Goal: Information Seeking & Learning: Learn about a topic

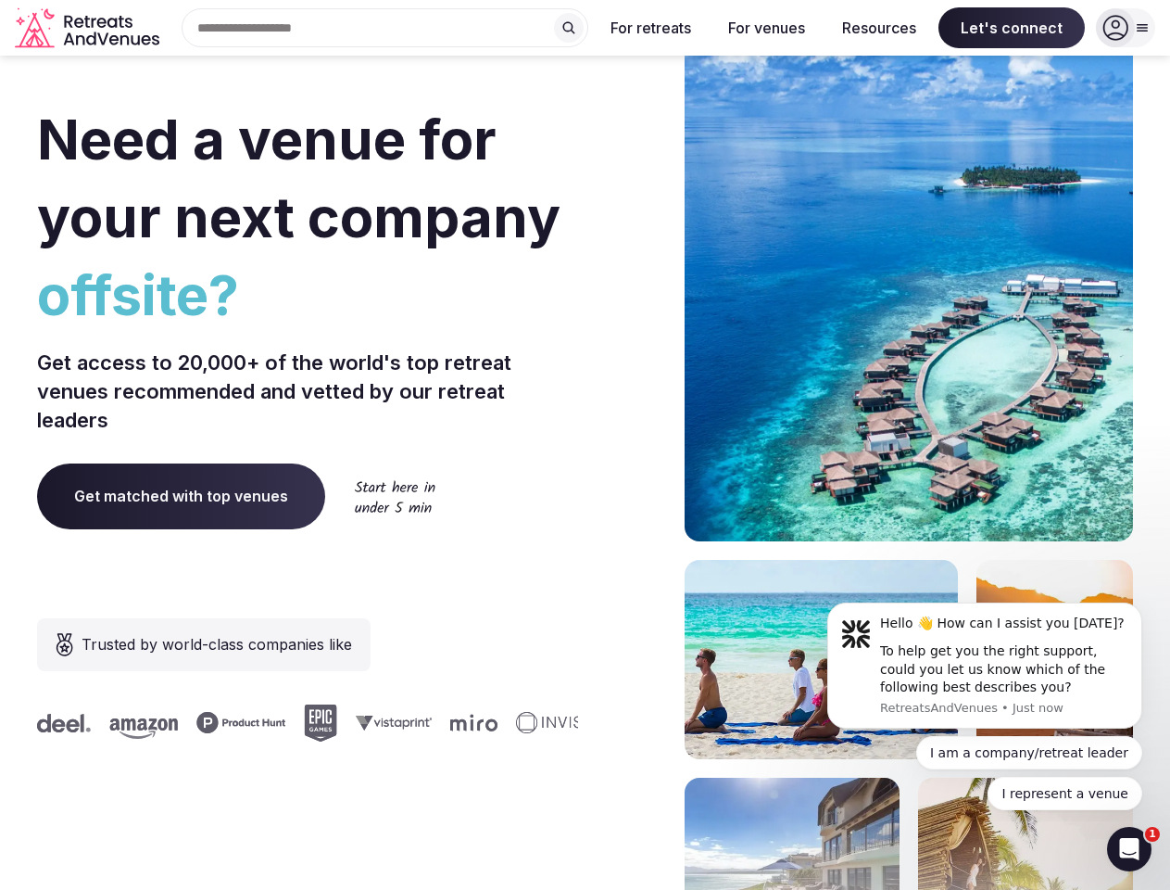
click at [585, 445] on div "Need a venue for your next company offsite? Get access to 20,000+ of the world'…" at bounding box center [585, 554] width 1096 height 1117
click at [385, 28] on div "Search Popular Destinations [GEOGRAPHIC_DATA], [GEOGRAPHIC_DATA] [GEOGRAPHIC_DA…" at bounding box center [378, 27] width 422 height 39
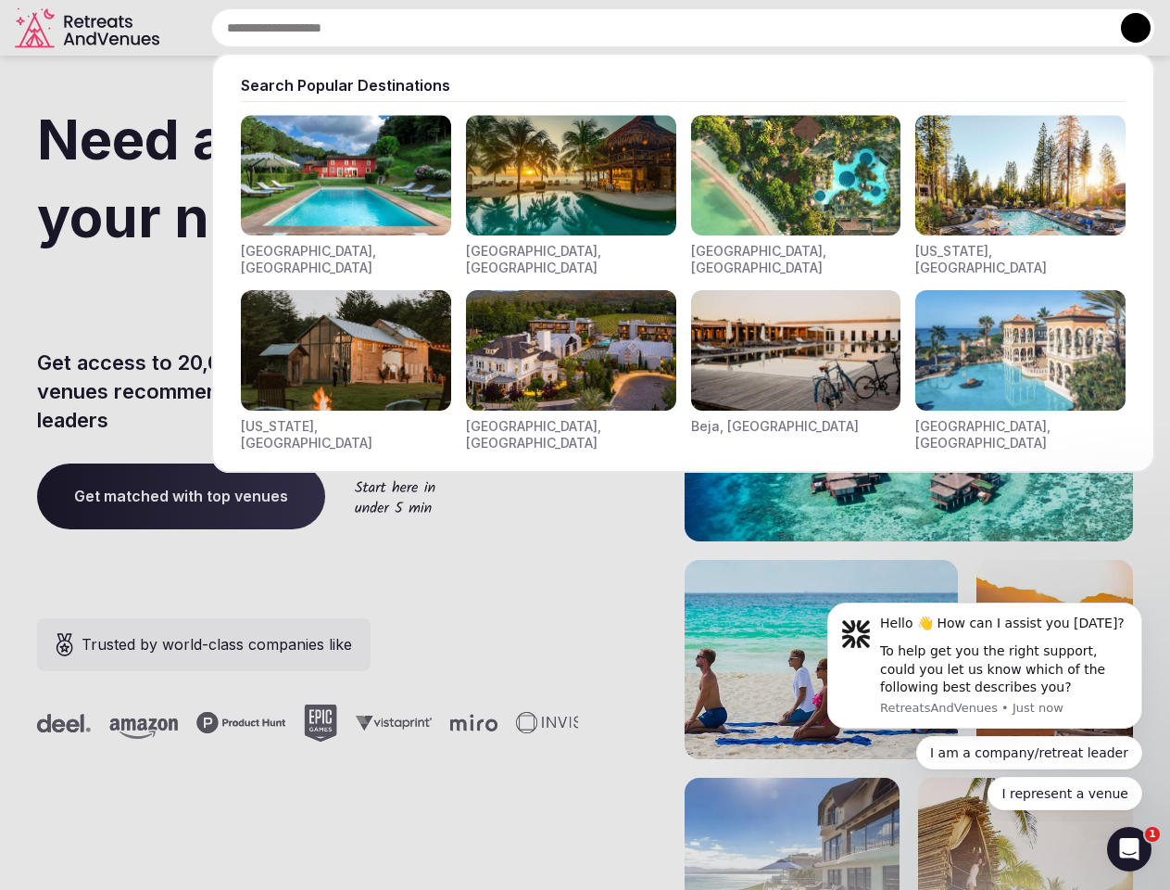
click at [569, 28] on input "text" at bounding box center [683, 27] width 944 height 39
click at [651, 28] on input "text" at bounding box center [683, 27] width 944 height 39
click at [766, 28] on input "text" at bounding box center [683, 27] width 944 height 39
click at [879, 28] on input "text" at bounding box center [683, 27] width 944 height 39
click at [1012, 28] on input "text" at bounding box center [683, 27] width 944 height 39
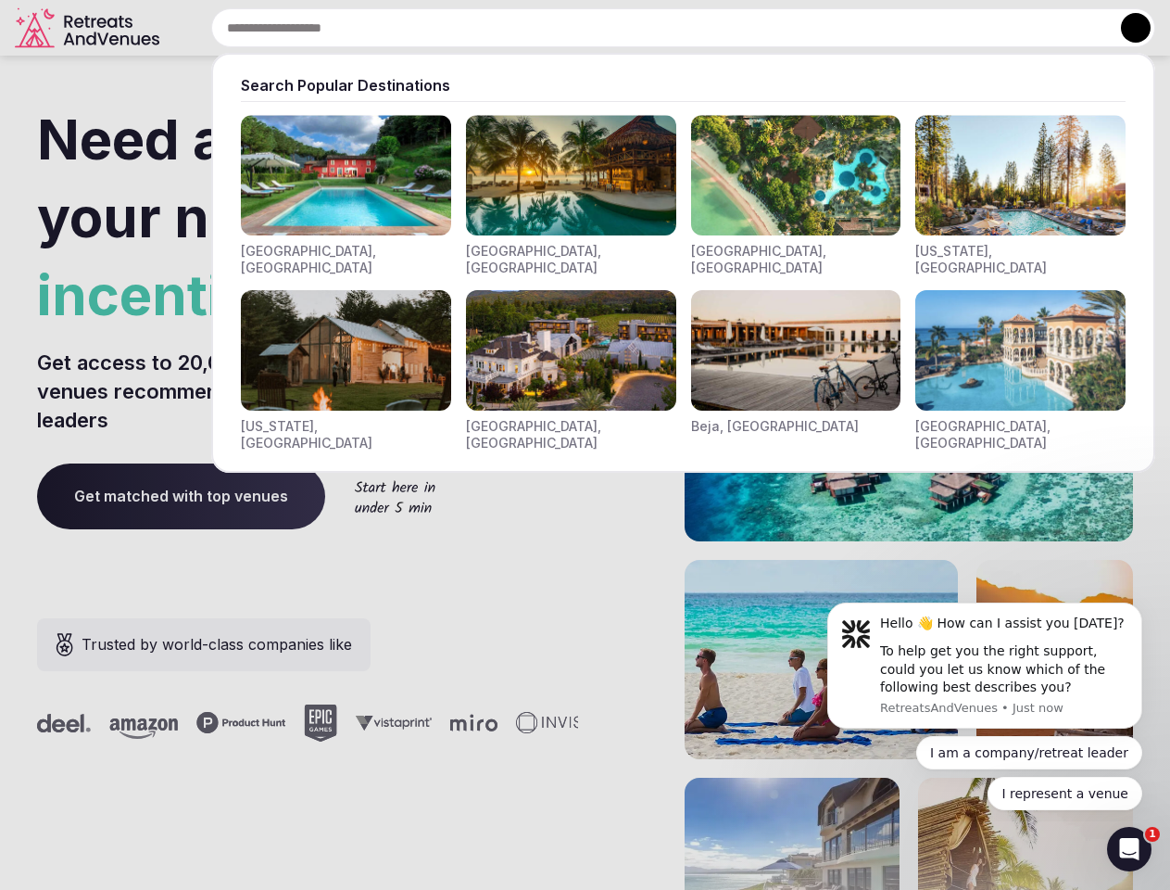
click at [1126, 28] on button at bounding box center [1136, 28] width 30 height 30
click at [985, 665] on div "To help get you the right support, could you let us know which of the following…" at bounding box center [1004, 669] width 248 height 55
